Goal: Task Accomplishment & Management: Manage account settings

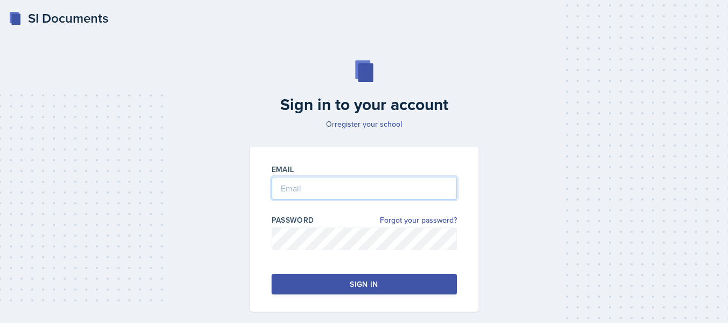
type input "[PERSON_NAME][EMAIL_ADDRESS][PERSON_NAME][DOMAIN_NAME]"
click at [375, 291] on button "Sign in" at bounding box center [364, 284] width 185 height 20
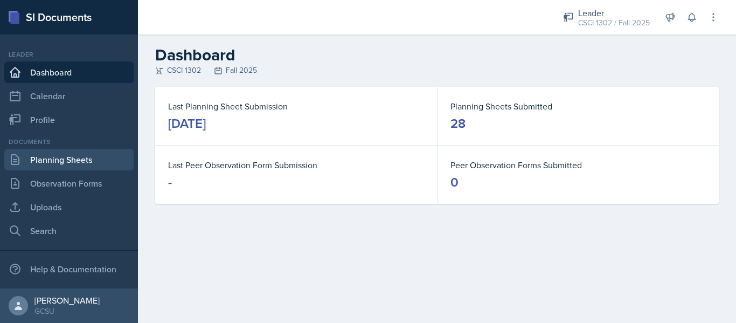
click at [85, 157] on link "Planning Sheets" at bounding box center [68, 160] width 129 height 22
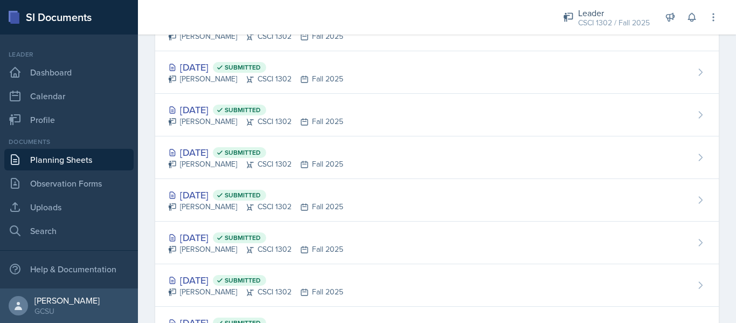
scroll to position [692, 0]
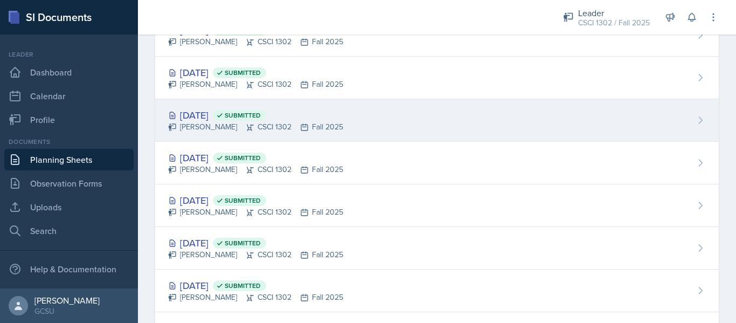
click at [378, 116] on div "[DATE] Submitted [PERSON_NAME] CSCI 1302 Fall 2025" at bounding box center [437, 120] width 564 height 43
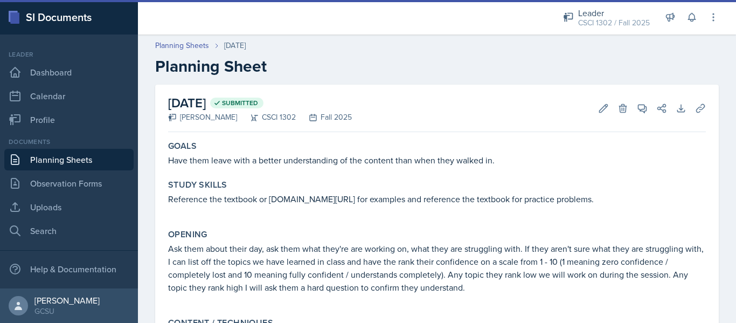
scroll to position [265, 0]
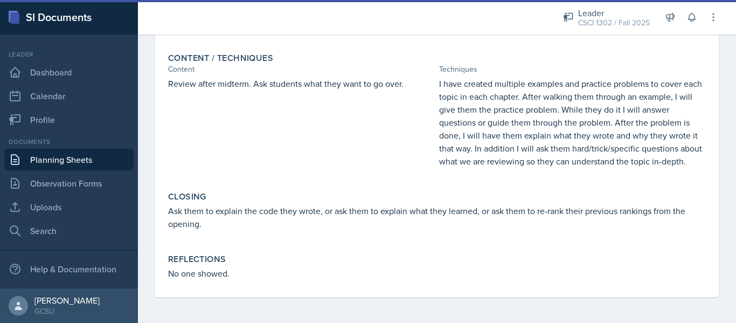
click at [65, 157] on link "Planning Sheets" at bounding box center [68, 160] width 129 height 22
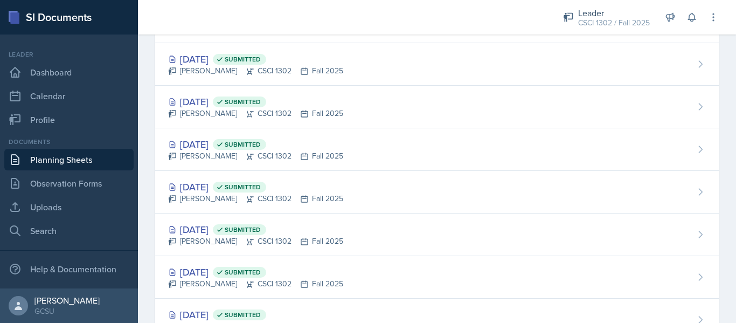
scroll to position [619, 0]
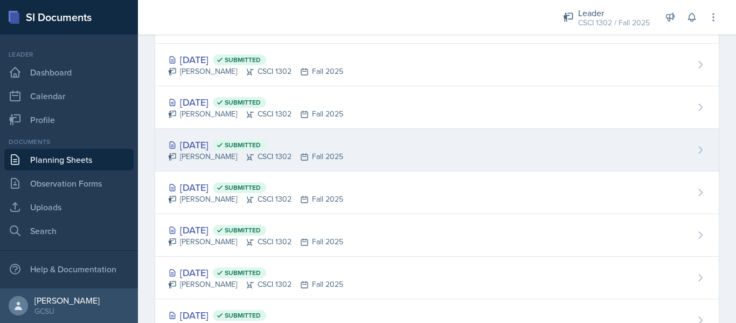
click at [391, 150] on div "[DATE] Submitted [PERSON_NAME] CSCI 1302 Fall 2025" at bounding box center [437, 150] width 564 height 43
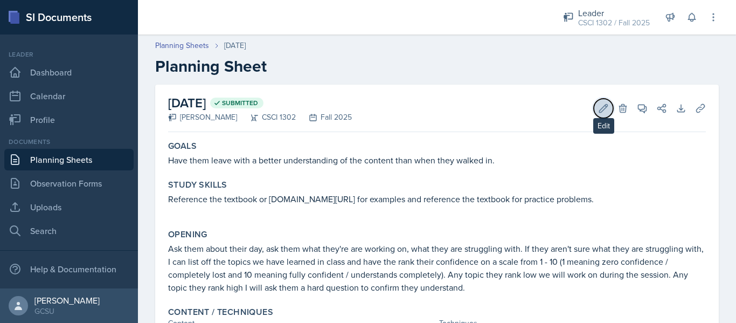
click at [598, 112] on icon at bounding box center [603, 108] width 11 height 11
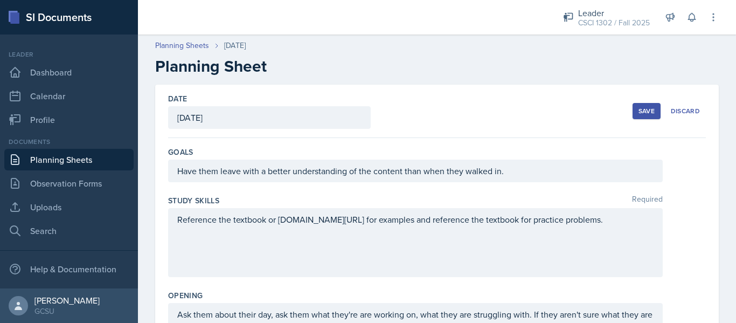
scroll to position [479, 0]
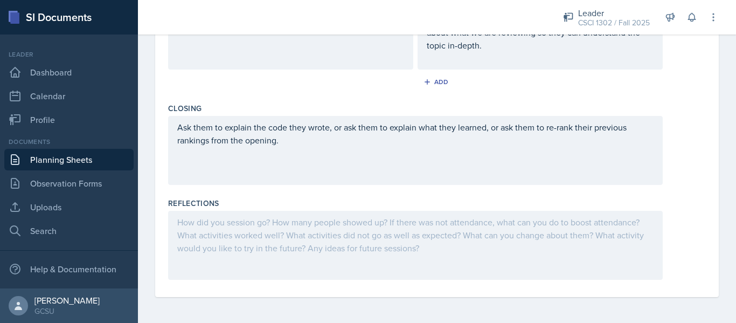
click at [332, 235] on div at bounding box center [415, 245] width 495 height 69
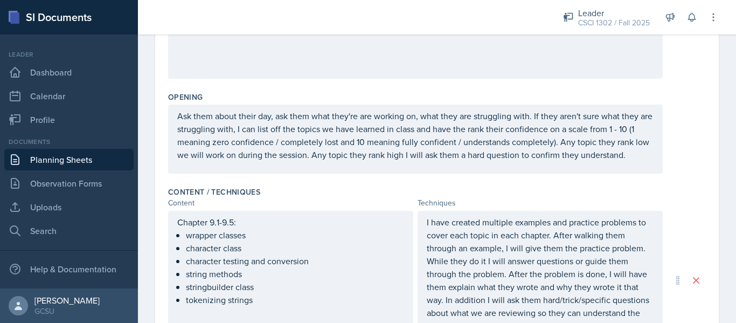
scroll to position [0, 0]
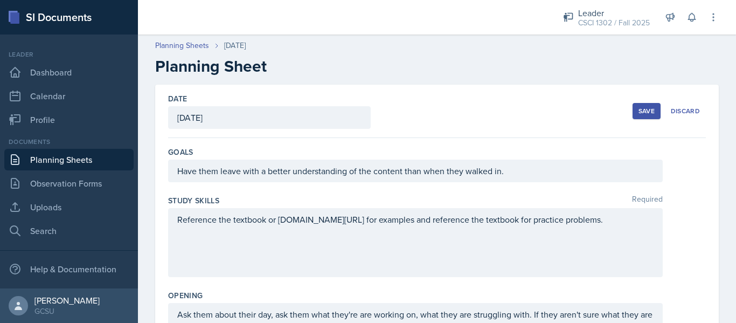
click at [644, 116] on button "Save" at bounding box center [647, 111] width 28 height 16
